Goal: Information Seeking & Learning: Learn about a topic

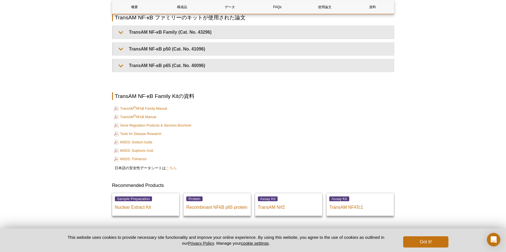
scroll to position [1284, 0]
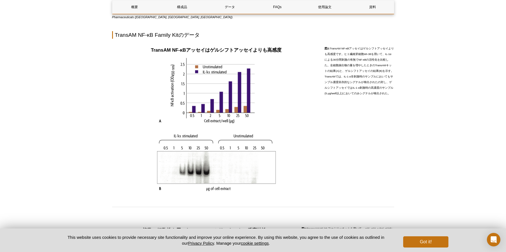
scroll to position [244, 0]
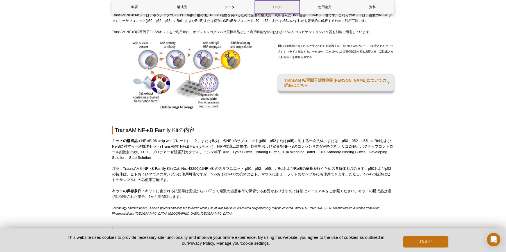
click at [284, 6] on link "FAQs" at bounding box center [277, 6] width 45 height 13
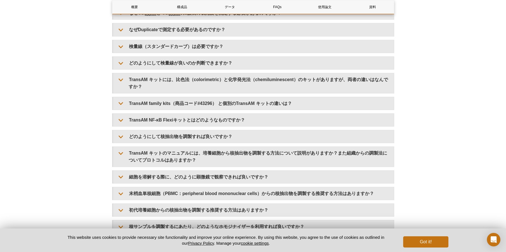
scroll to position [858, 0]
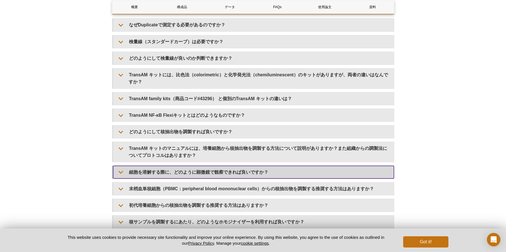
click at [170, 172] on summary "細胞を溶解する際に、どのように顕微鏡で観察できれば良いですか？" at bounding box center [253, 172] width 281 height 13
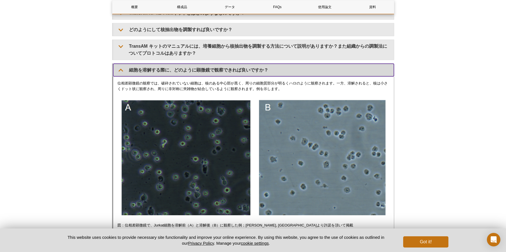
scroll to position [971, 0]
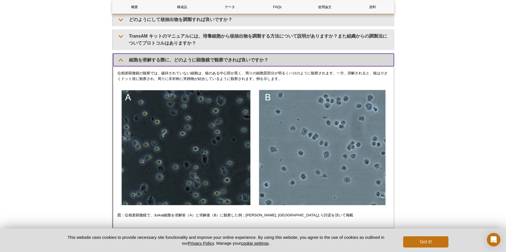
click at [133, 62] on summary "細胞を溶解する際に、どのように顕微鏡で観察できれば良いですか？" at bounding box center [253, 60] width 281 height 13
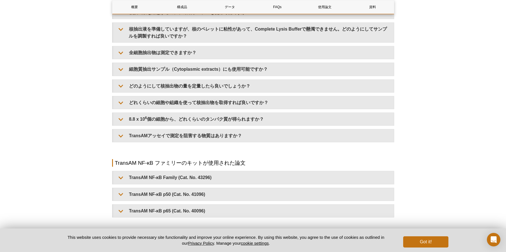
scroll to position [1111, 0]
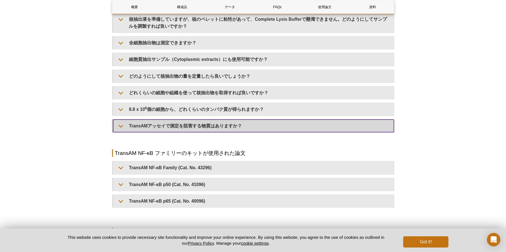
click at [164, 121] on summary "TransAMアッセイで測定を阻害する物質はありますか？" at bounding box center [253, 126] width 281 height 13
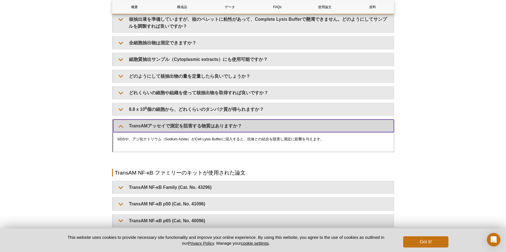
click at [164, 121] on summary "TransAMアッセイで測定を阻害する物質はありますか？" at bounding box center [253, 126] width 281 height 13
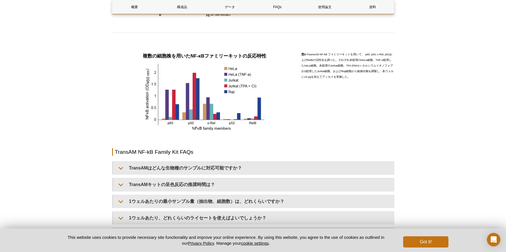
scroll to position [605, 0]
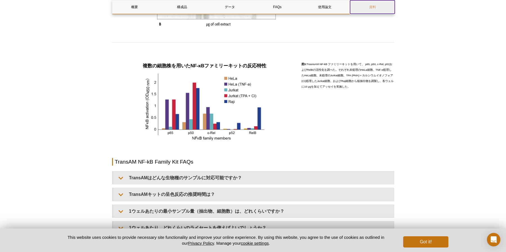
click at [368, 6] on link "資料" at bounding box center [372, 6] width 45 height 13
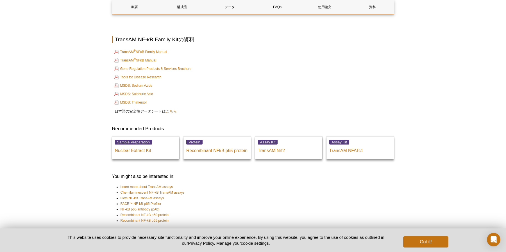
scroll to position [1293, 0]
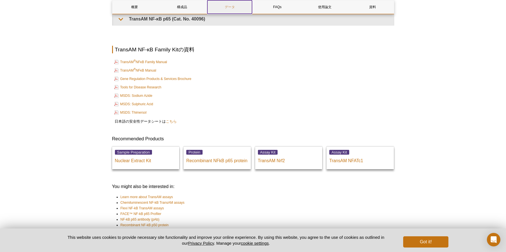
click at [237, 8] on link "データ" at bounding box center [229, 6] width 45 height 13
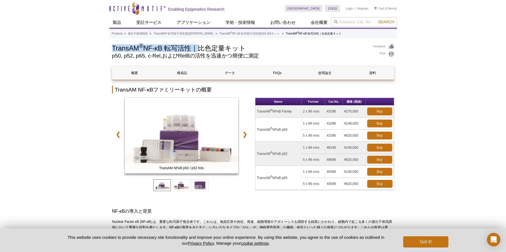
drag, startPoint x: 109, startPoint y: 50, endPoint x: 192, endPoint y: 51, distance: 83.2
copy h1 "TransAM ® NF-κB 転写活性"
